Goal: Download file/media

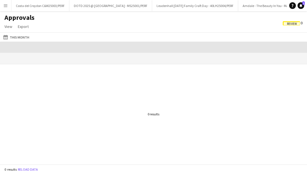
scroll to position [0, 423]
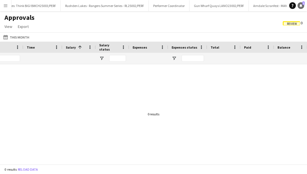
click at [301, 4] on icon "Notifications" at bounding box center [300, 5] width 3 height 3
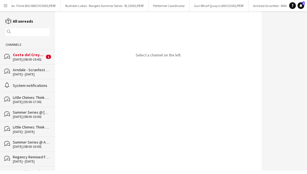
click at [6, 5] on app-icon "Menu" at bounding box center [5, 5] width 4 height 4
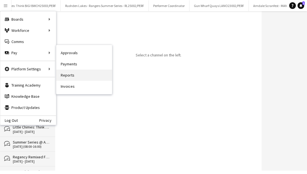
click at [72, 76] on link "Reports" at bounding box center [84, 74] width 56 height 11
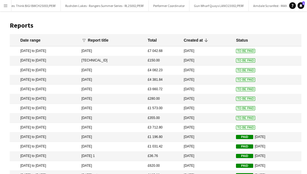
click at [247, 51] on span "To Be Paid" at bounding box center [245, 51] width 19 height 4
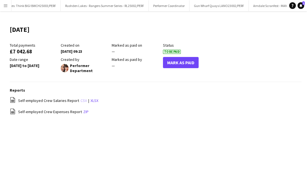
click at [81, 101] on link "csv" at bounding box center [84, 100] width 6 height 5
